Goal: Information Seeking & Learning: Learn about a topic

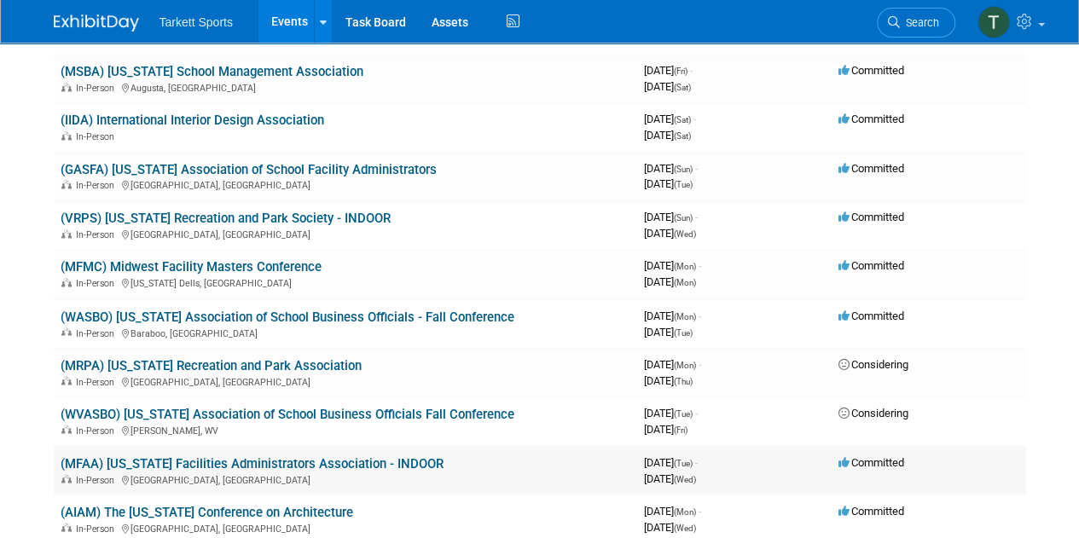
scroll to position [1279, 0]
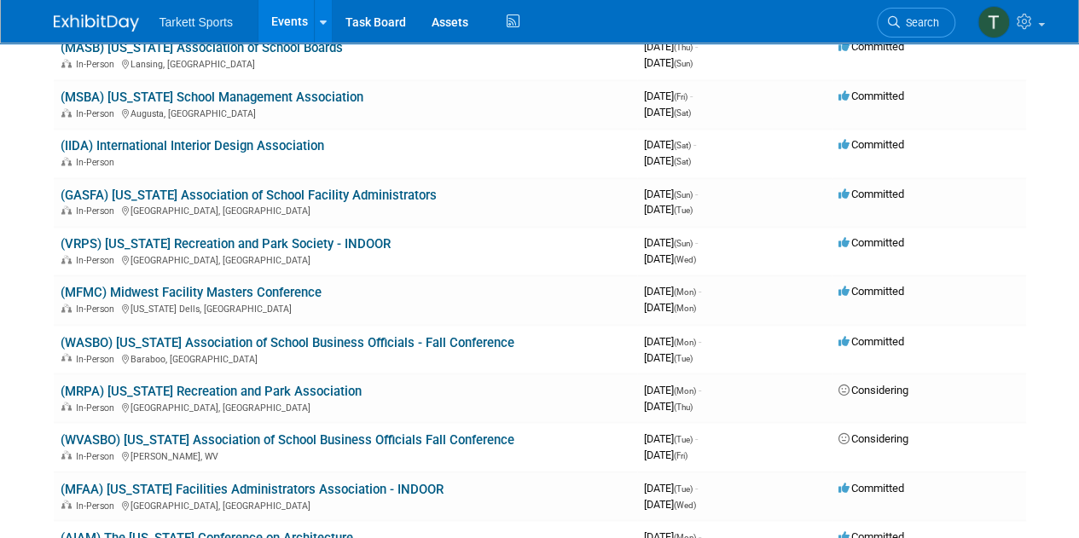
drag, startPoint x: 251, startPoint y: 341, endPoint x: 251, endPoint y: 350, distance: 9.4
click at [251, 342] on link "(WASBO) [US_STATE] Association of School Business Officials - Fall Conference" at bounding box center [288, 341] width 454 height 15
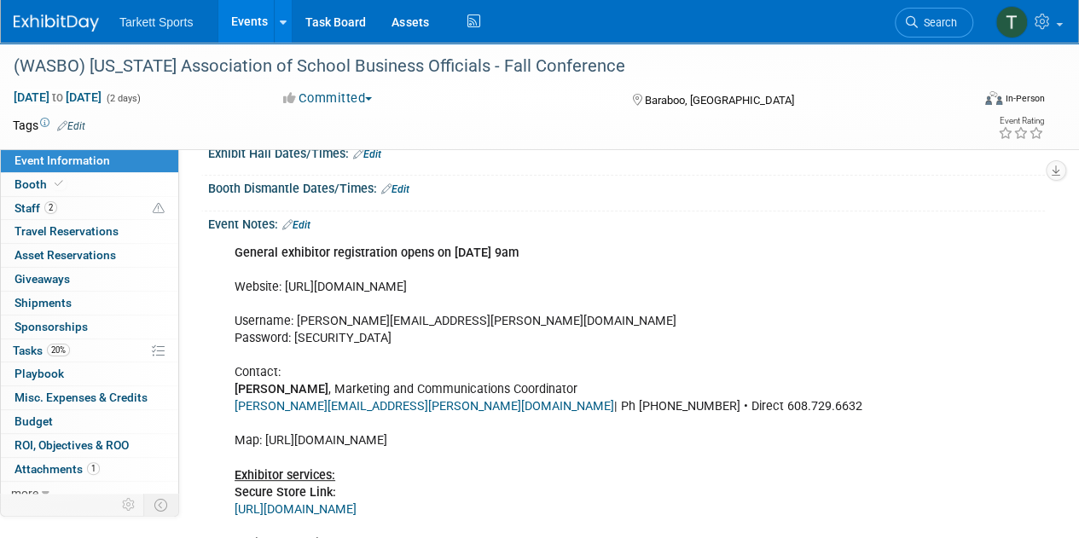
scroll to position [171, 0]
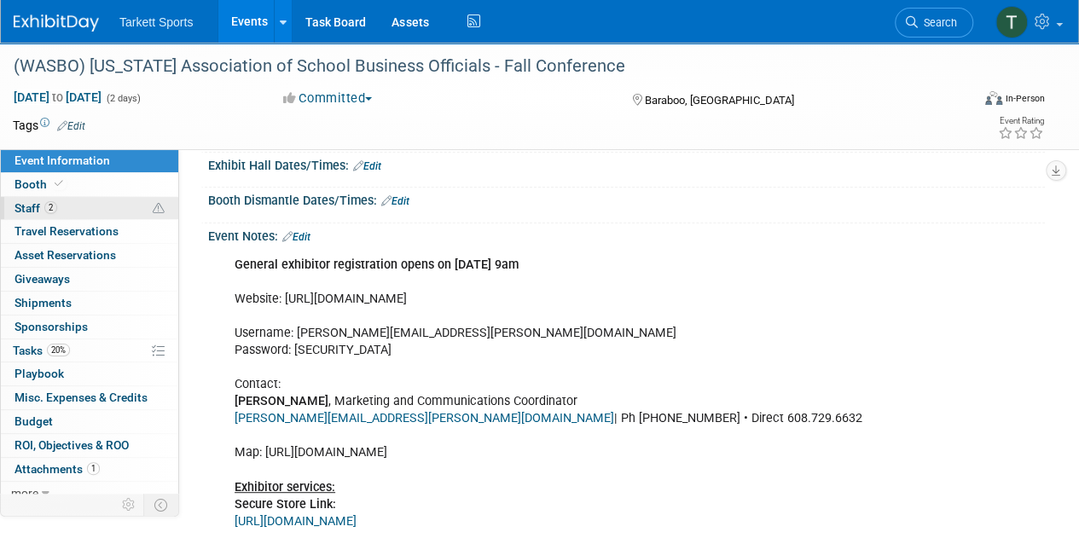
click at [21, 209] on span "Staff 2" at bounding box center [35, 208] width 43 height 14
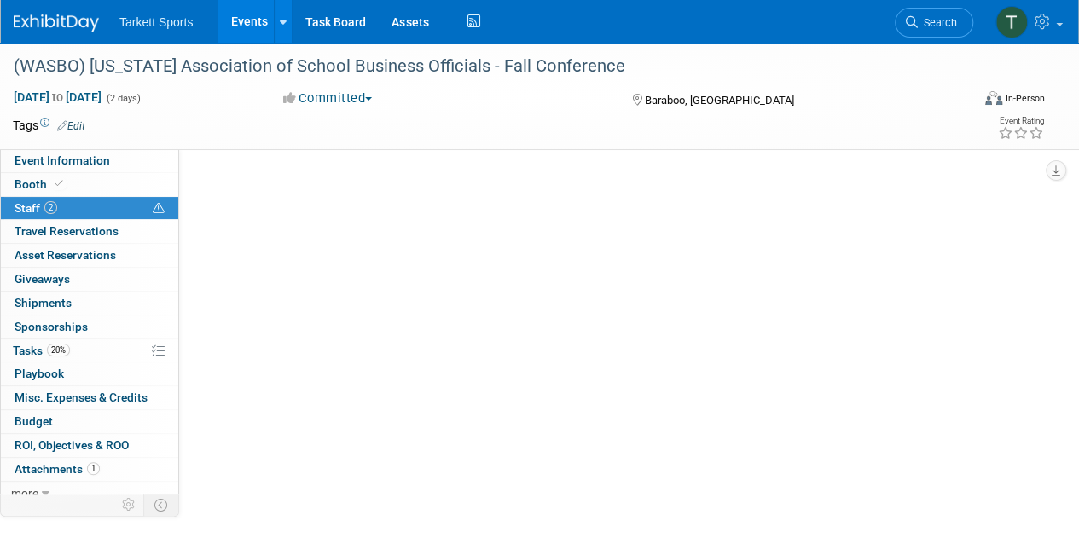
scroll to position [0, 0]
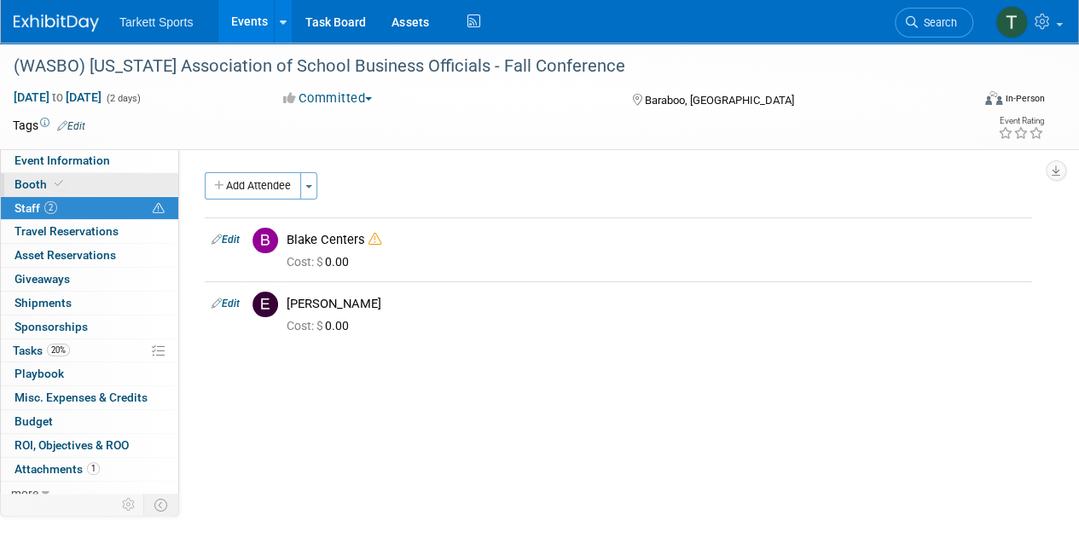
click at [43, 184] on span "Booth" at bounding box center [40, 184] width 52 height 14
select select "FieldTurf, Beynon"
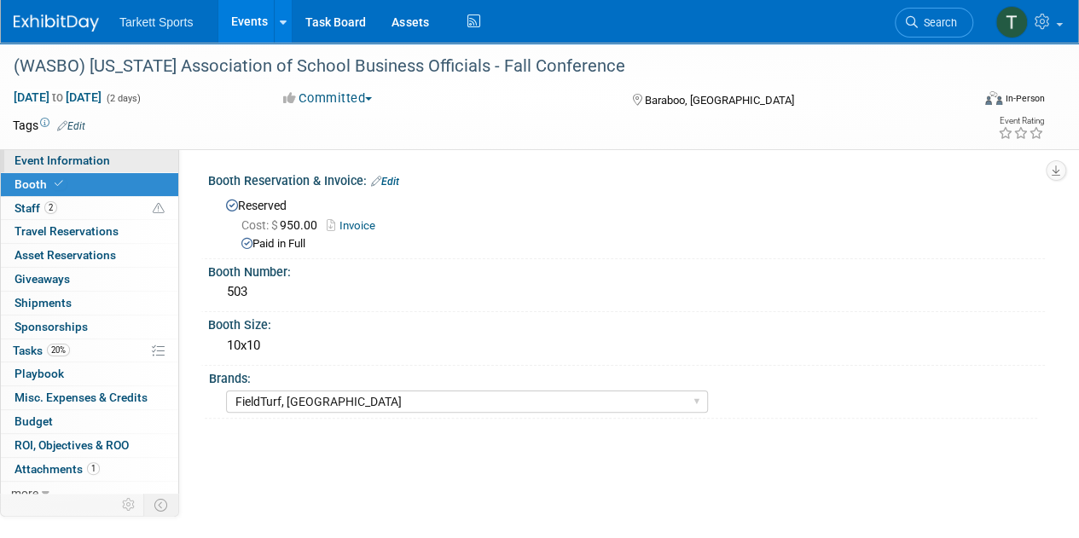
click at [29, 158] on span "Event Information" at bounding box center [62, 161] width 96 height 14
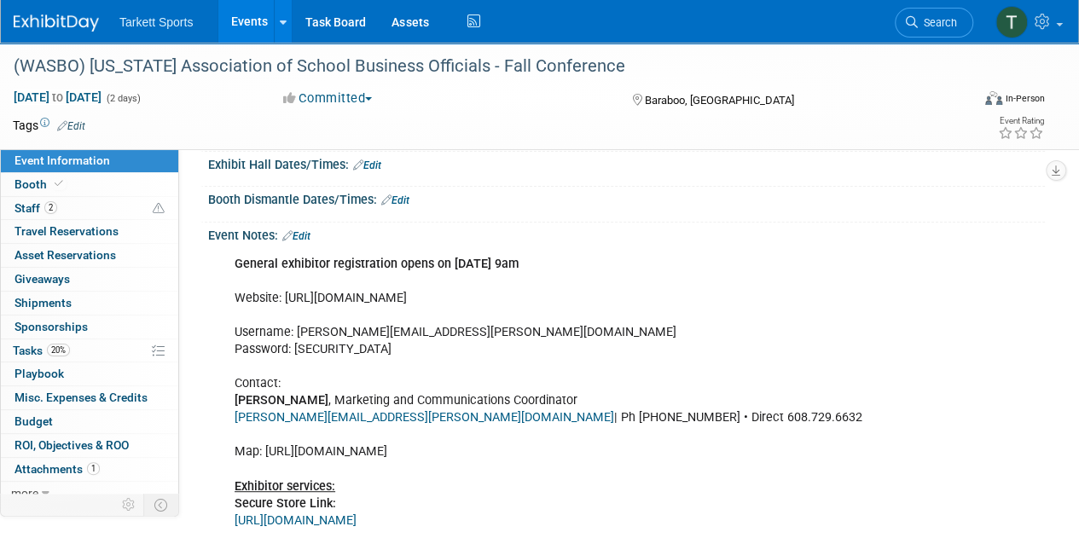
scroll to position [256, 0]
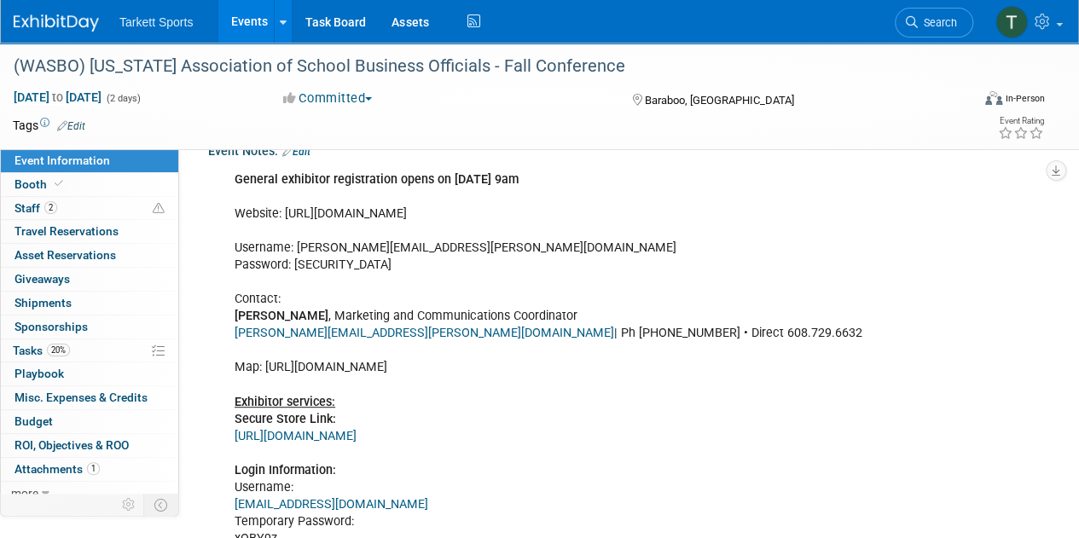
drag, startPoint x: 443, startPoint y: 211, endPoint x: 326, endPoint y: 215, distance: 116.9
click at [326, 215] on div "General exhibitor registration opens on Jan. 11, 2024 @ 9am Website: https://ww…" at bounding box center [551, 428] width 657 height 530
copy div "www.wasbo.com/spring"
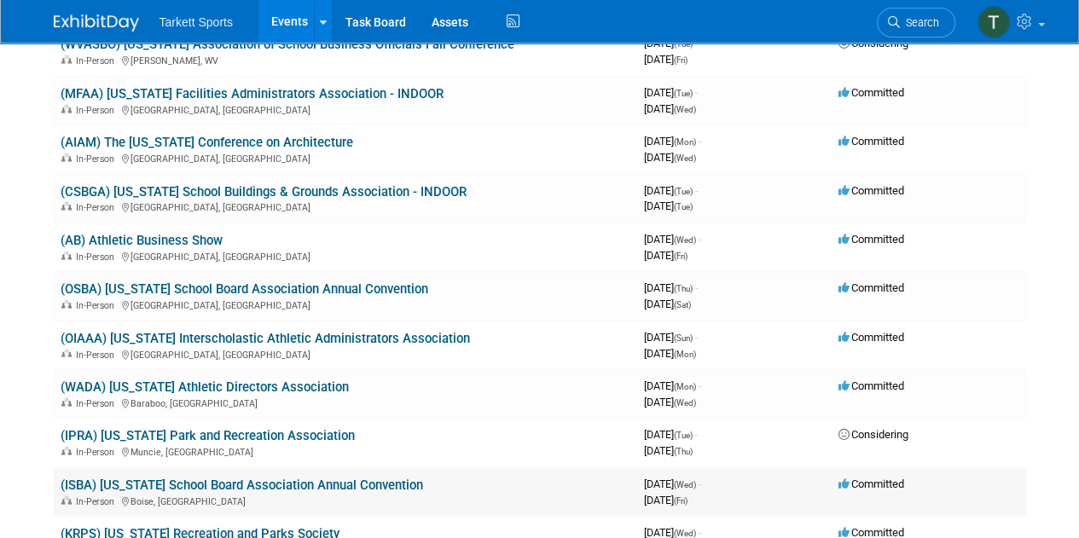
scroll to position [1620, 0]
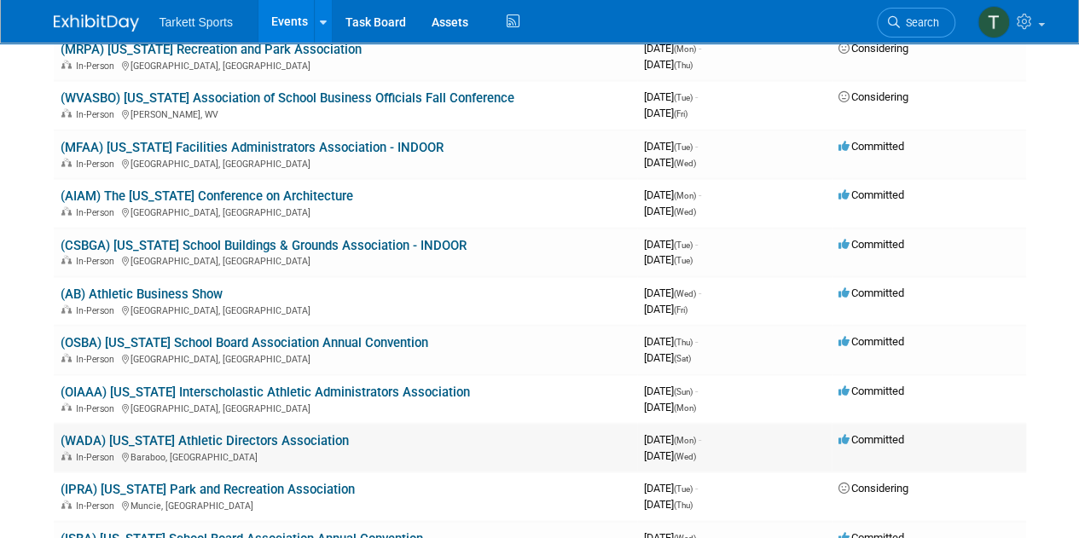
drag, startPoint x: 147, startPoint y: 439, endPoint x: 146, endPoint y: 448, distance: 8.6
drag, startPoint x: 146, startPoint y: 448, endPoint x: 631, endPoint y: 271, distance: 516.4
click at [631, 267] on td "(CSBGA) [US_STATE] School Buildings & Grounds Association - INDOOR In-Person [G…" at bounding box center [345, 253] width 583 height 49
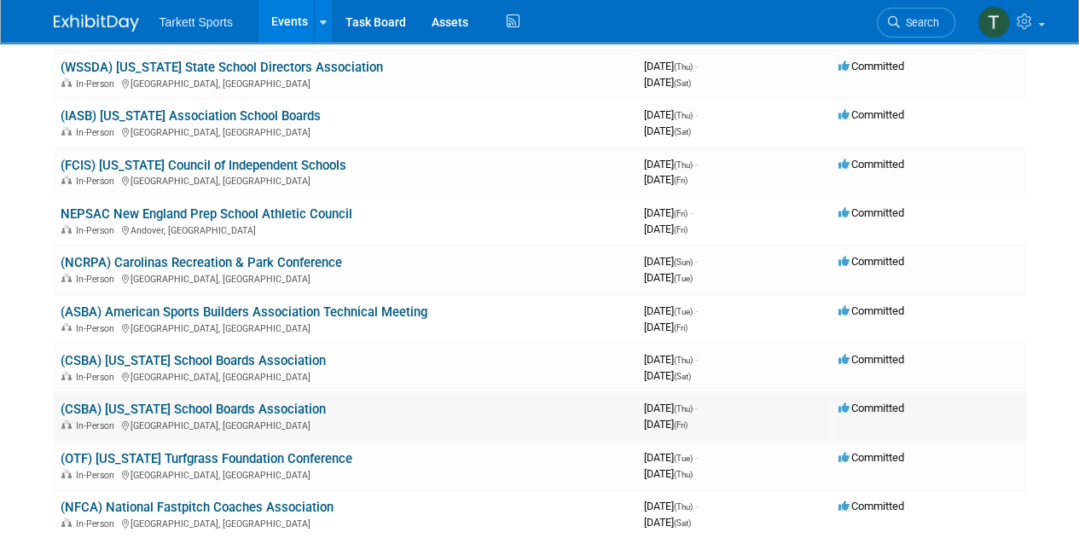
scroll to position [2473, 0]
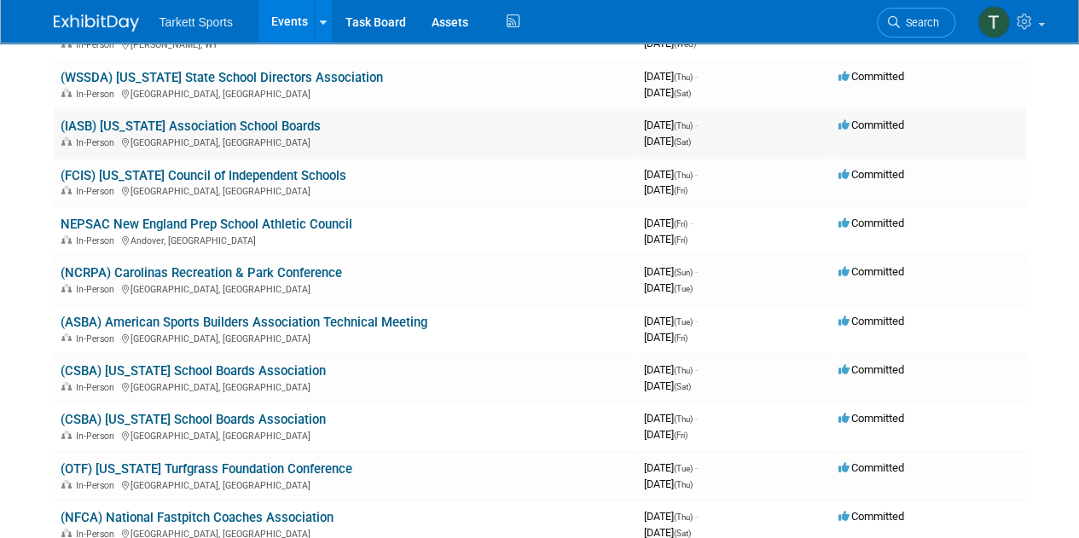
click at [247, 129] on link "(IASB) [US_STATE] Association School Boards" at bounding box center [191, 126] width 260 height 15
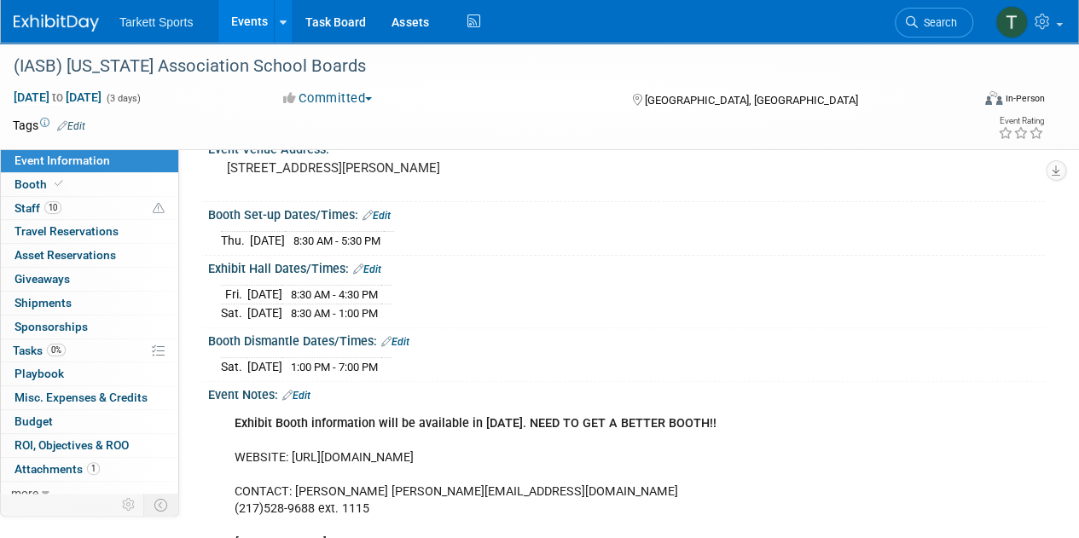
scroll to position [171, 0]
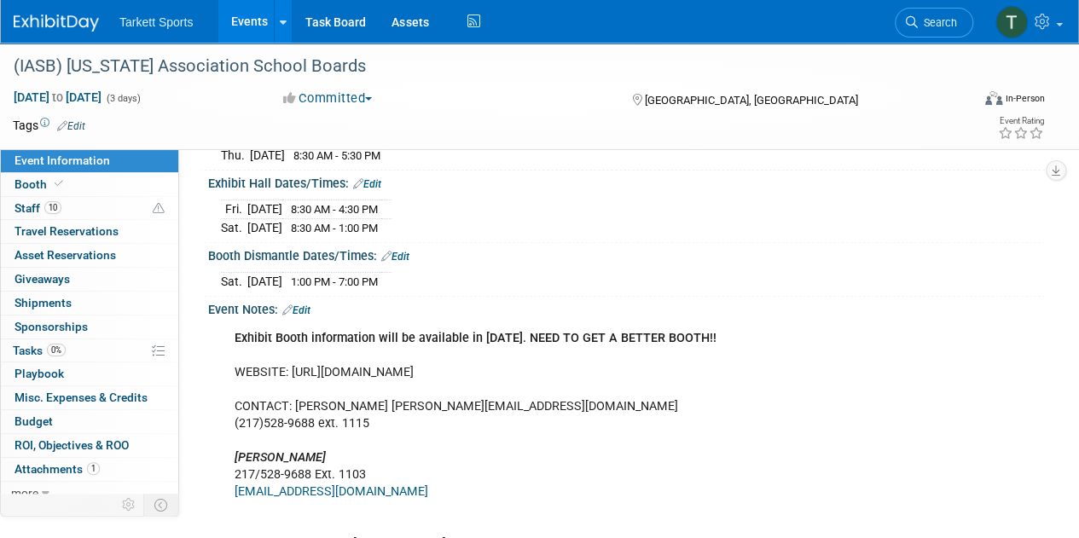
drag, startPoint x: 409, startPoint y: 368, endPoint x: 293, endPoint y: 368, distance: 116.0
click at [293, 368] on div "Exhibit Booth information will be available in February 2024. NEED TO GET A BET…" at bounding box center [551, 459] width 657 height 274
copy div "https://www.iasb.com"
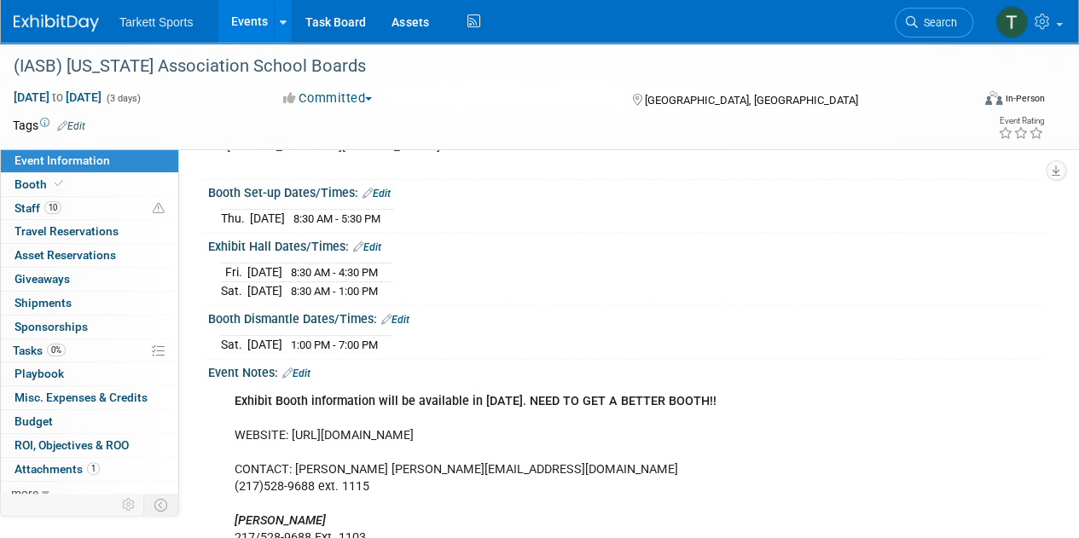
scroll to position [72, 0]
